Goal: Task Accomplishment & Management: Complete application form

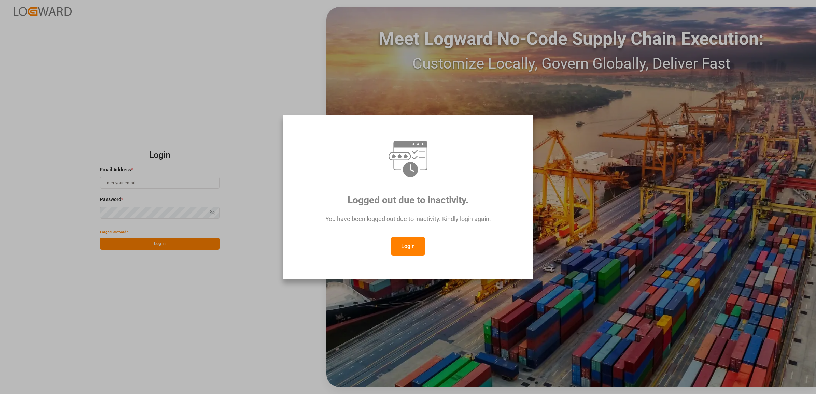
click at [412, 249] on button "Login" at bounding box center [408, 246] width 34 height 18
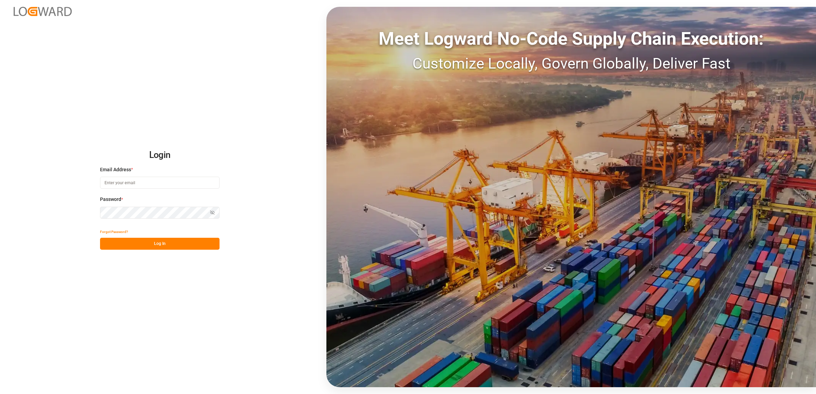
click at [154, 184] on input at bounding box center [159, 183] width 119 height 12
type input "[PERSON_NAME][EMAIL_ADDRESS][DOMAIN_NAME]"
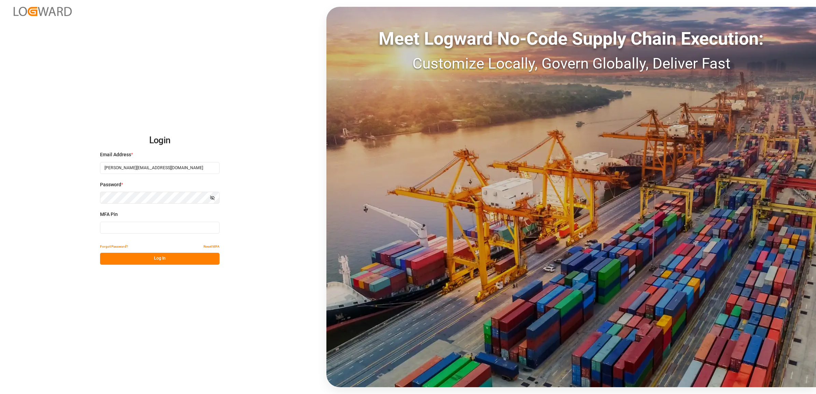
click at [130, 228] on input at bounding box center [159, 228] width 119 height 12
type input "558568"
click at [145, 265] on div "Login Email Address * [PERSON_NAME][EMAIL_ADDRESS][DOMAIN_NAME] Password * Show…" at bounding box center [408, 197] width 816 height 394
drag, startPoint x: 145, startPoint y: 265, endPoint x: 145, endPoint y: 259, distance: 5.1
click at [145, 259] on button "Log In" at bounding box center [159, 259] width 119 height 12
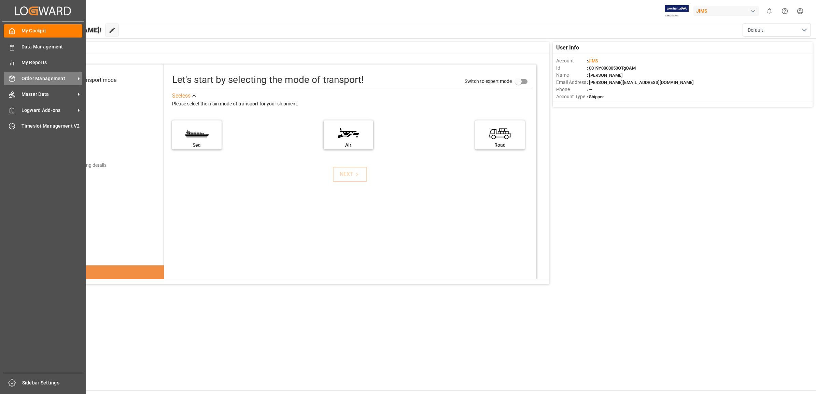
drag, startPoint x: 39, startPoint y: 74, endPoint x: 45, endPoint y: 77, distance: 7.5
click at [39, 75] on span "Order Management" at bounding box center [49, 78] width 54 height 7
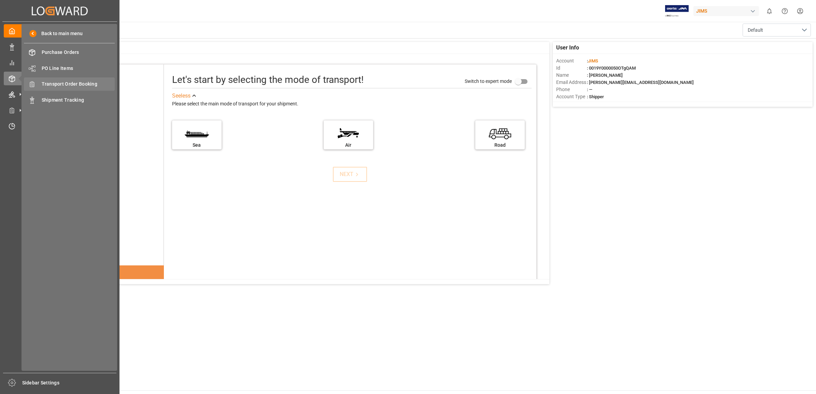
click at [79, 81] on span "Transport Order Booking" at bounding box center [78, 84] width 73 height 7
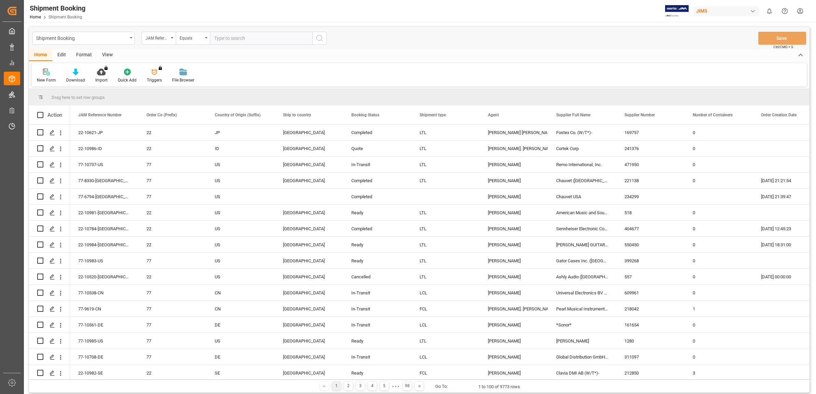
click at [44, 74] on icon at bounding box center [46, 72] width 7 height 7
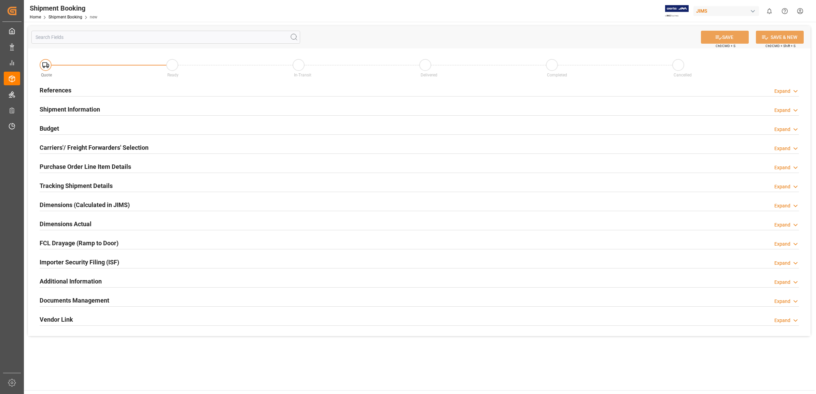
click at [60, 89] on h2 "References" at bounding box center [56, 90] width 32 height 9
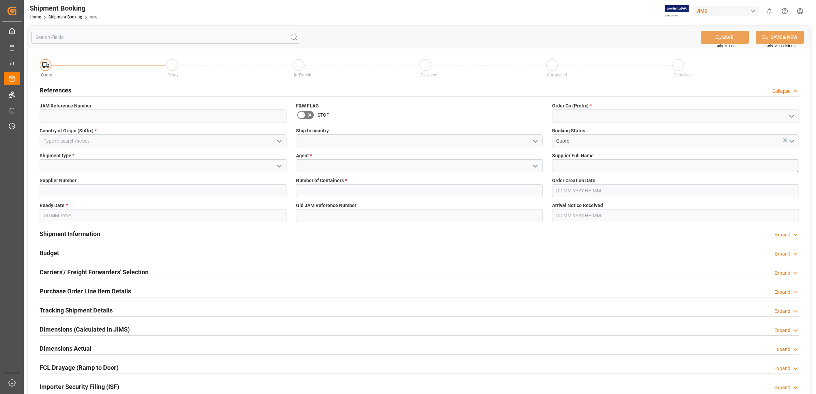
click at [787, 117] on icon "open menu" at bounding box center [791, 116] width 8 height 8
click at [572, 146] on div "77" at bounding box center [675, 146] width 246 height 15
type input "77"
click at [574, 165] on textarea at bounding box center [675, 165] width 247 height 13
type textarea "Korg [GEOGRAPHIC_DATA]"
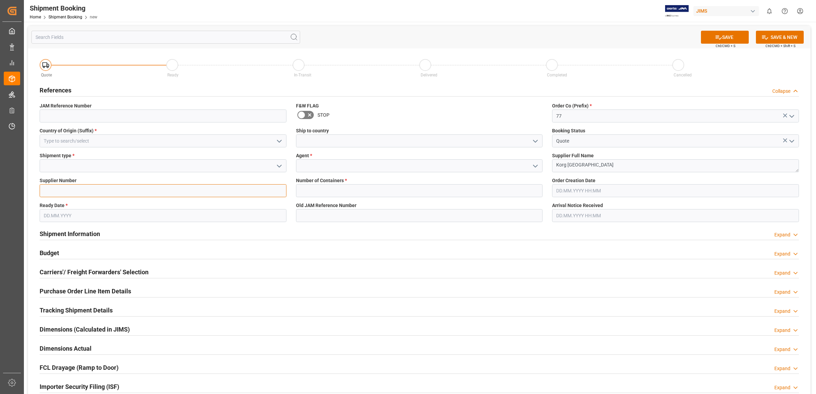
click at [58, 188] on input at bounding box center [163, 190] width 247 height 13
type input "1199"
click at [277, 164] on icon "open menu" at bounding box center [279, 166] width 8 height 8
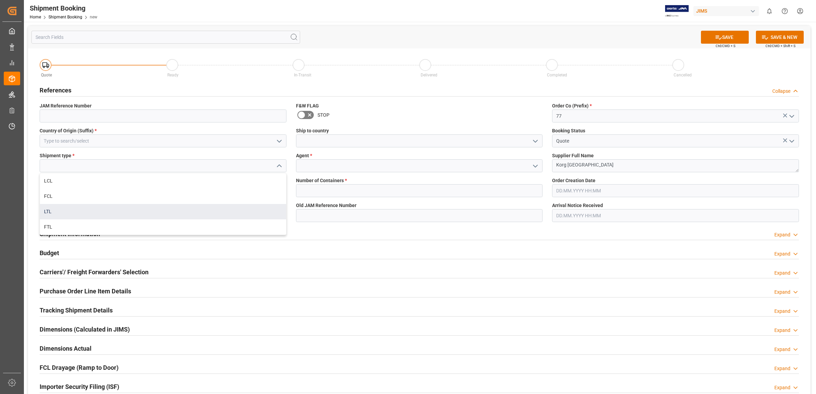
click at [70, 209] on div "LTL" at bounding box center [163, 211] width 246 height 15
type input "LTL"
click at [362, 164] on input at bounding box center [419, 165] width 247 height 13
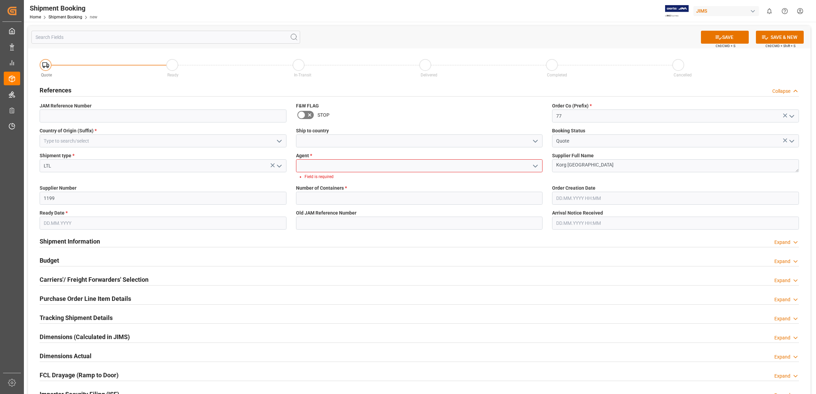
click at [534, 167] on icon "open menu" at bounding box center [535, 166] width 8 height 8
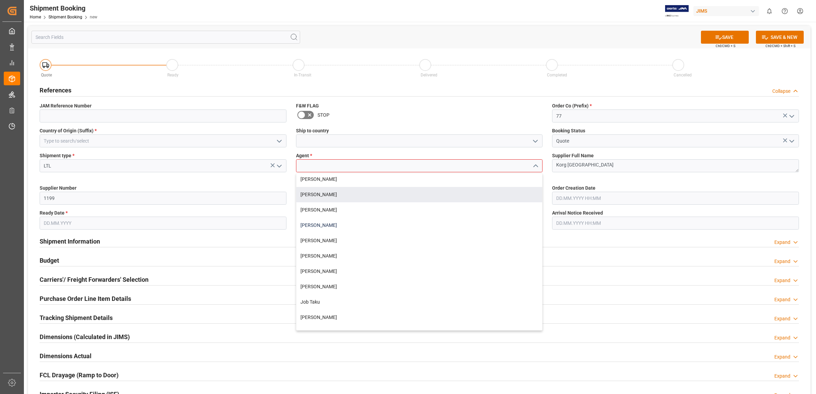
scroll to position [85, 0]
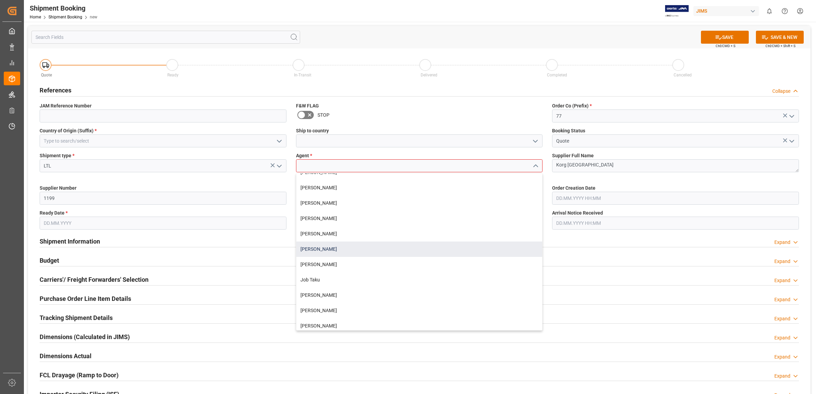
click at [333, 248] on div "[PERSON_NAME]" at bounding box center [419, 249] width 246 height 15
type input "[PERSON_NAME]"
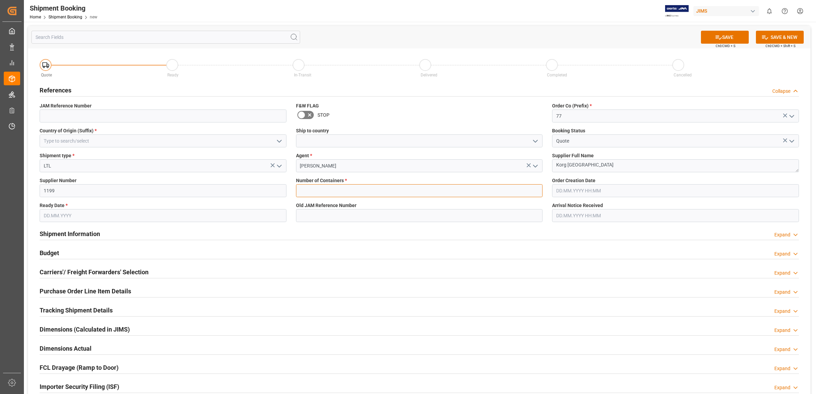
click at [375, 189] on input "text" at bounding box center [419, 190] width 247 height 13
type input "0"
click at [110, 218] on input "text" at bounding box center [163, 215] width 247 height 13
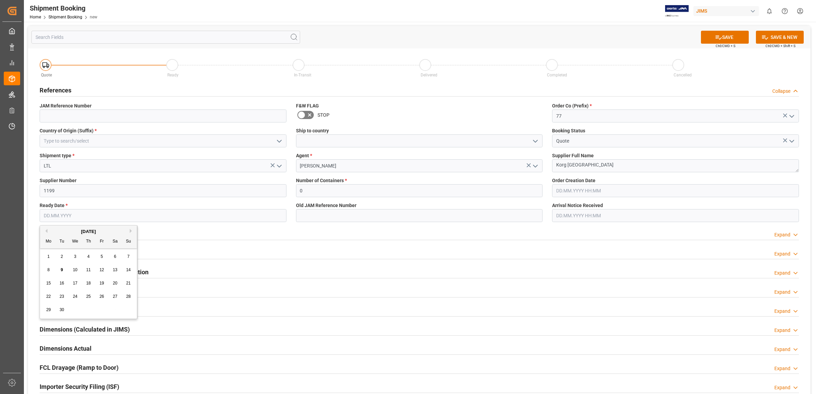
type input "[DATE]"
type input "77-10570-[GEOGRAPHIC_DATA]"
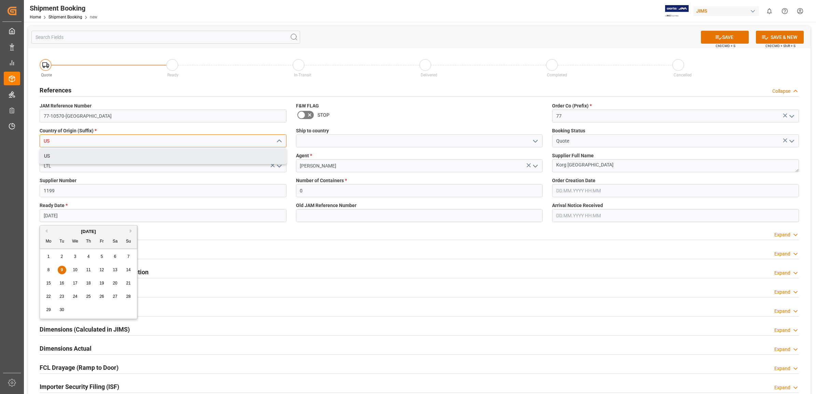
click at [73, 143] on input "US" at bounding box center [163, 140] width 247 height 13
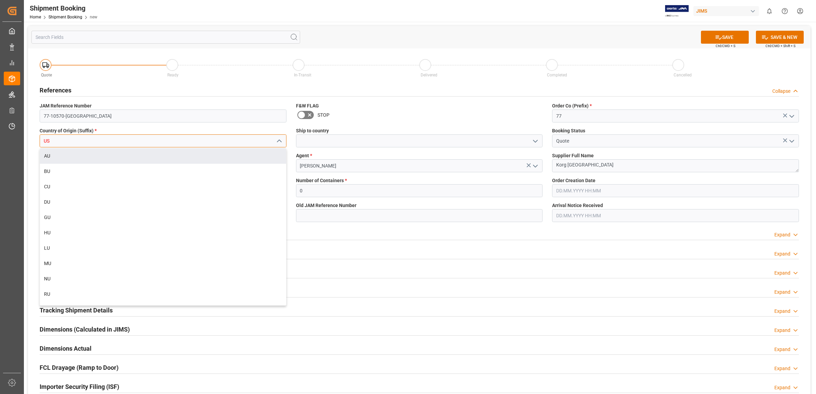
type input "U"
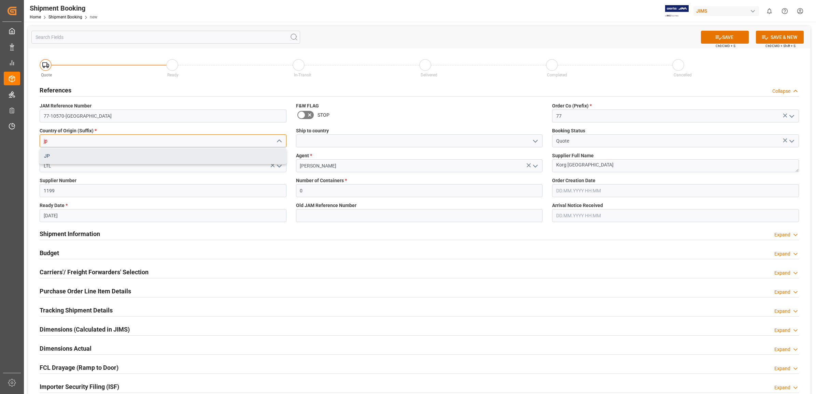
click at [71, 154] on div "JP" at bounding box center [163, 155] width 246 height 15
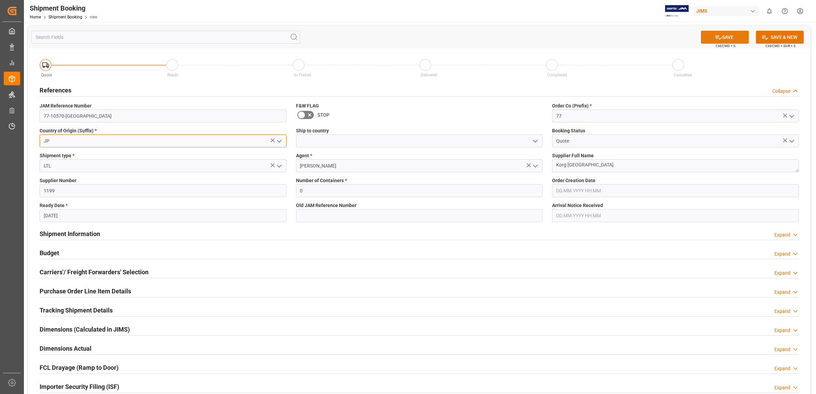
type input "JP"
click at [717, 37] on icon at bounding box center [718, 37] width 7 height 7
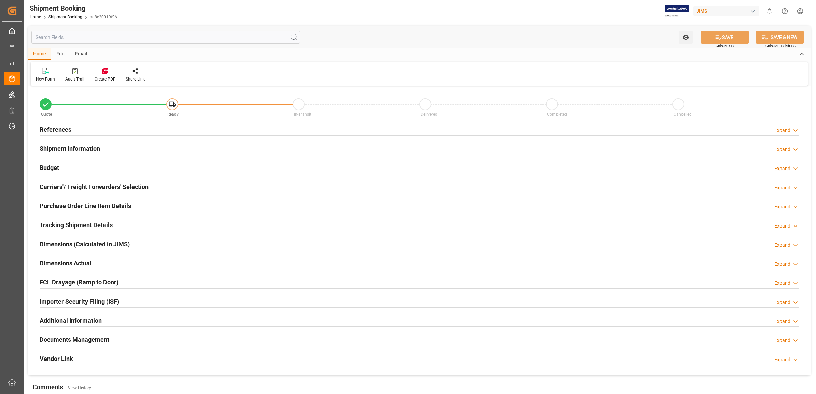
type input "0"
type input "[DATE]"
click at [57, 129] on h2 "References" at bounding box center [56, 129] width 32 height 9
